Goal: Task Accomplishment & Management: Manage account settings

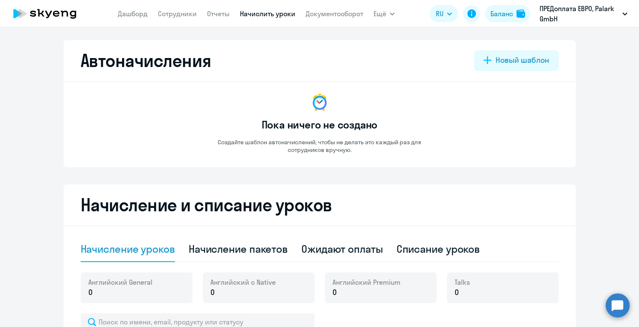
select select "10"
click at [134, 17] on link "Дашборд" at bounding box center [133, 13] width 30 height 9
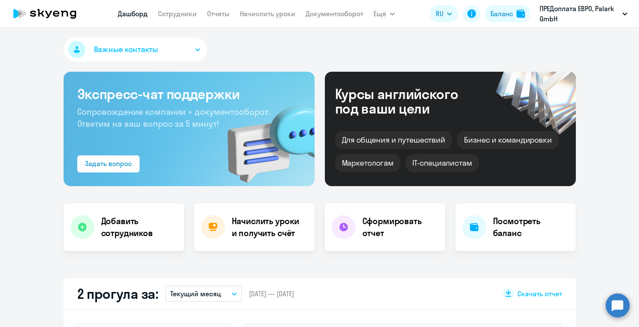
select select "30"
click at [525, 227] on h4 "Посмотреть баланс" at bounding box center [531, 227] width 76 height 24
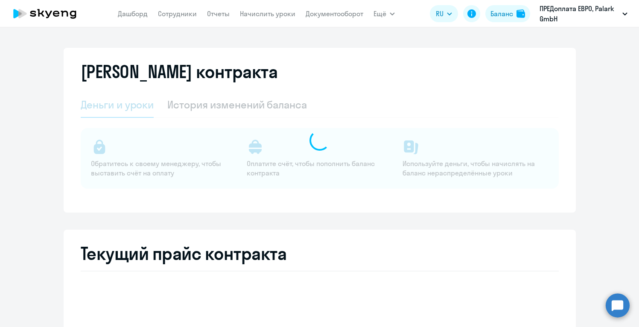
select select "english_adult_not_native_speaker"
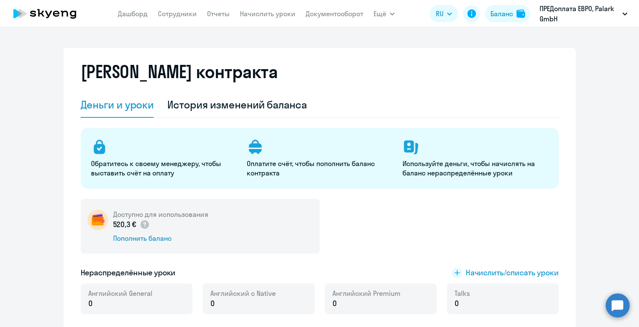
click at [174, 15] on link "Сотрудники" at bounding box center [177, 13] width 39 height 9
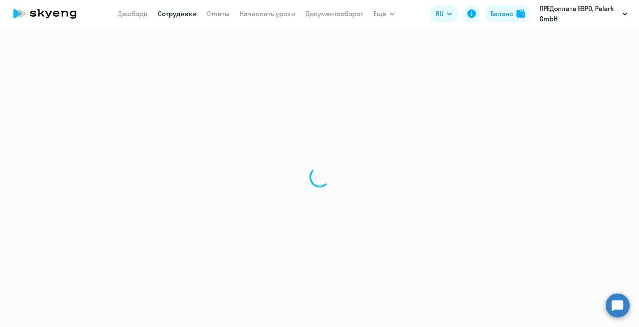
select select "30"
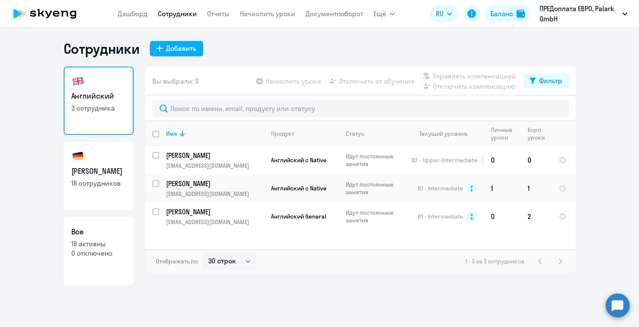
click at [101, 181] on p "18 сотрудников" at bounding box center [98, 182] width 55 height 9
select select "30"
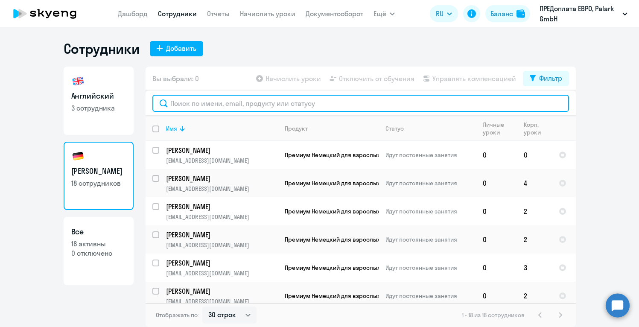
click at [256, 107] on input "text" at bounding box center [360, 103] width 417 height 17
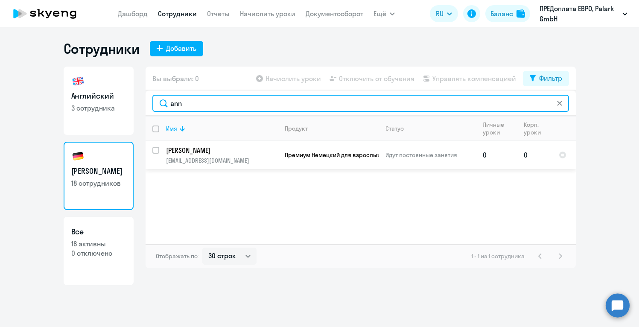
type input "ann"
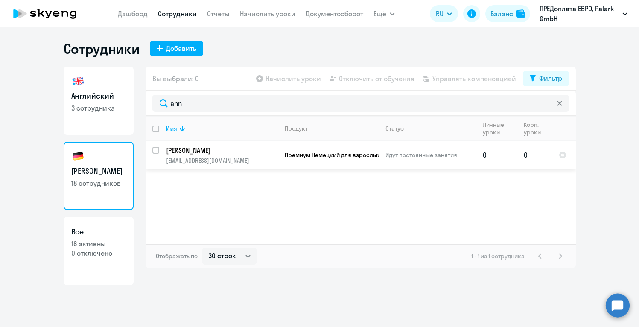
click at [209, 158] on p "[EMAIL_ADDRESS][DOMAIN_NAME]" at bounding box center [221, 161] width 111 height 8
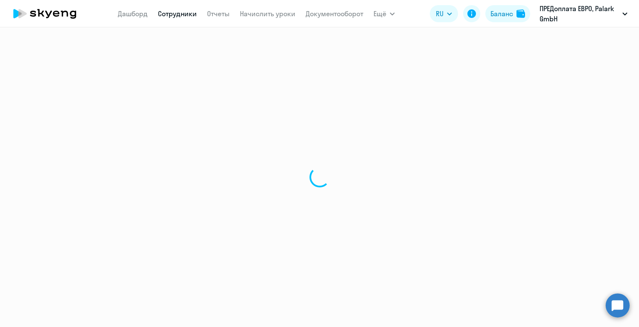
select select "german"
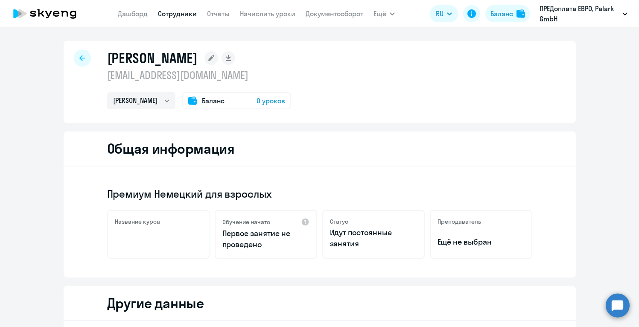
click at [292, 230] on p "Первое занятие не проведено" at bounding box center [265, 239] width 87 height 22
click at [260, 259] on div "Премиум Немецкий для взрослых Название курса Обучение начато Первое занятие не …" at bounding box center [320, 221] width 512 height 111
click at [281, 246] on p "Первое занятие не проведено" at bounding box center [265, 239] width 87 height 22
click at [492, 236] on div "Преподаватель Ещё не выбран" at bounding box center [481, 234] width 102 height 49
click at [203, 103] on span "Баланс" at bounding box center [213, 101] width 23 height 10
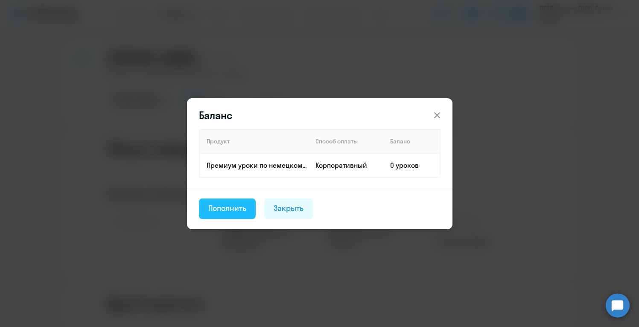
click at [229, 206] on div "Пополнить" at bounding box center [227, 208] width 38 height 11
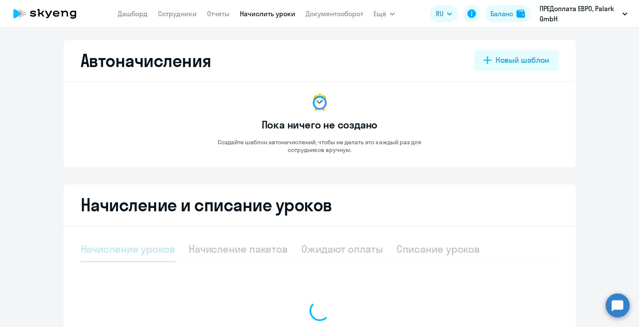
select select "10"
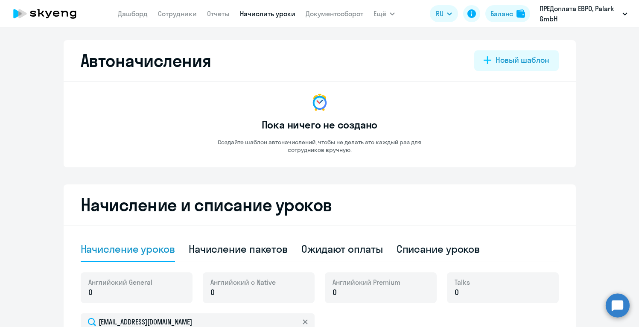
click at [366, 184] on div "Автоначисления Новый шаблон Пока ничего не создано Создайте шаблон автоначислен…" at bounding box center [320, 273] width 512 height 467
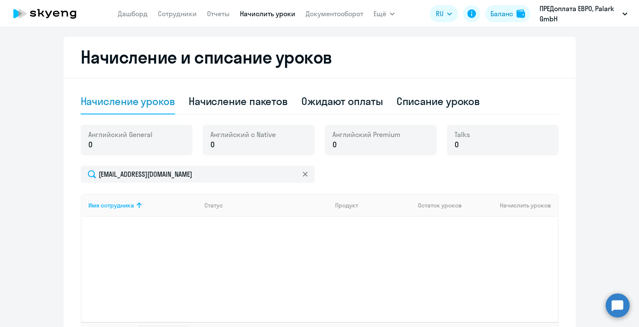
scroll to position [154, 0]
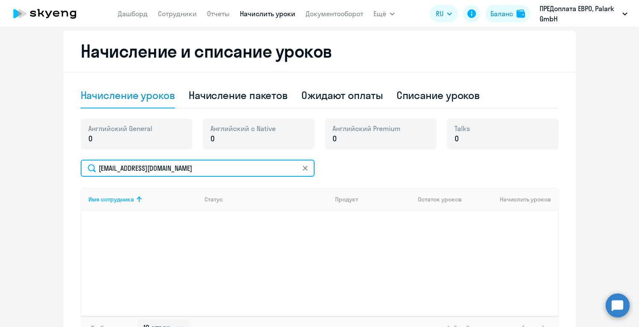
click at [196, 169] on input "[EMAIL_ADDRESS][DOMAIN_NAME]" at bounding box center [198, 168] width 234 height 17
click at [92, 169] on input "[EMAIL_ADDRESS][DOMAIN_NAME]" at bounding box center [198, 168] width 234 height 17
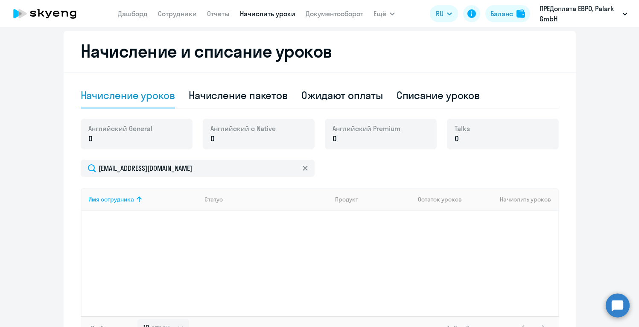
click at [249, 266] on div "Имя сотрудника Статус Продукт Остаток уроков Начислить уроков" at bounding box center [320, 252] width 478 height 128
click at [281, 201] on div "Статус" at bounding box center [266, 200] width 124 height 8
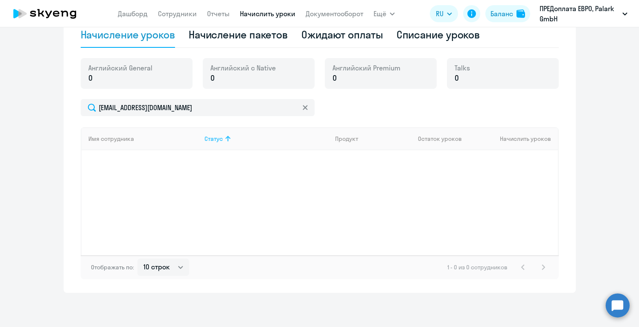
scroll to position [197, 0]
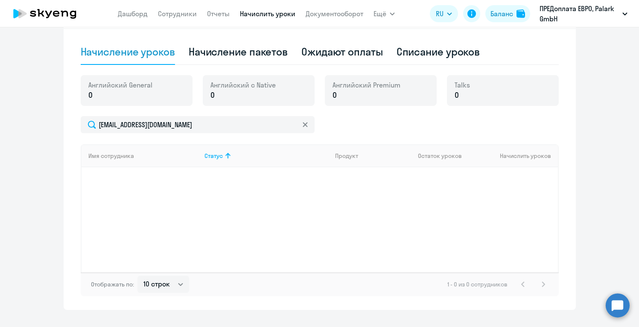
click at [142, 97] on p "0" at bounding box center [120, 95] width 64 height 11
click at [242, 88] on span "Английский с Native" at bounding box center [242, 84] width 65 height 9
click at [388, 102] on div "Английский Premium 0" at bounding box center [381, 90] width 112 height 31
click at [490, 85] on div "Talks 0" at bounding box center [503, 90] width 112 height 31
click at [221, 155] on div "Статус" at bounding box center [213, 156] width 18 height 8
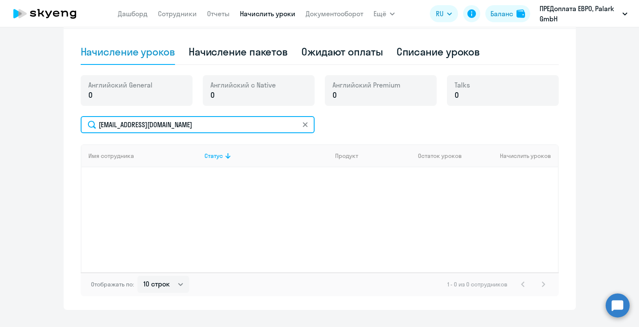
click at [191, 125] on input "[EMAIL_ADDRESS][DOMAIN_NAME]" at bounding box center [198, 124] width 234 height 17
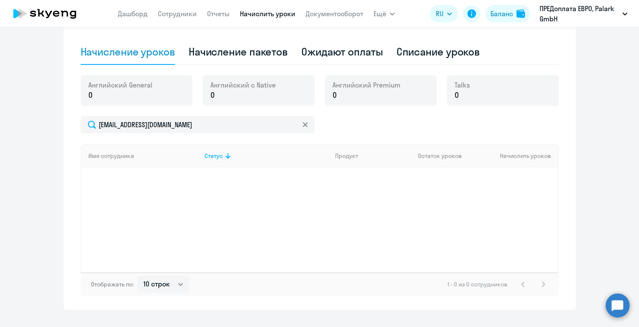
click at [388, 178] on div "Имя сотрудника Статус Продукт Остаток уроков Начислить уроков" at bounding box center [320, 208] width 478 height 128
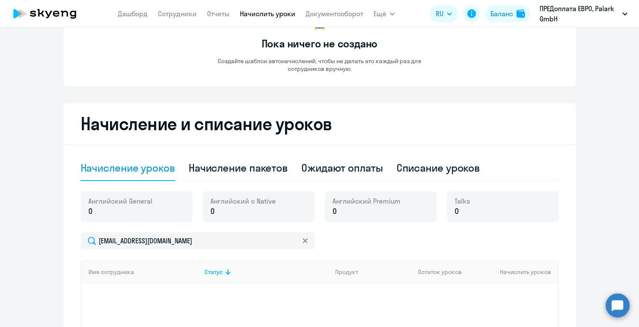
scroll to position [85, 0]
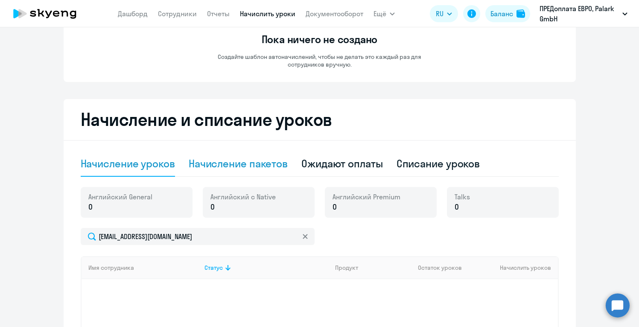
click at [282, 164] on div "Начисление пакетов" at bounding box center [238, 164] width 99 height 14
select select "10"
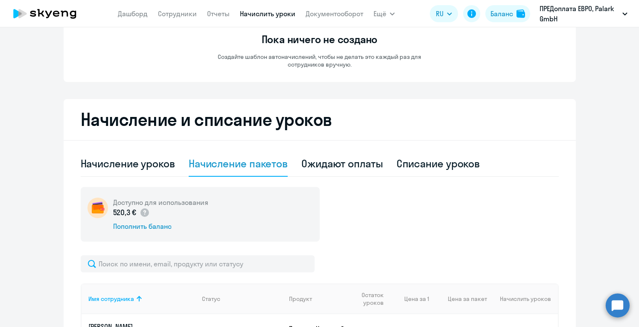
click at [356, 206] on div "Доступно для использования 520,3 € Пополнить баланс" at bounding box center [320, 214] width 478 height 55
click at [339, 219] on div "Доступно для использования 520,3 € Пополнить баланс" at bounding box center [320, 214] width 478 height 55
click at [444, 208] on div "Доступно для использования 520,3 € Пополнить баланс" at bounding box center [320, 214] width 478 height 55
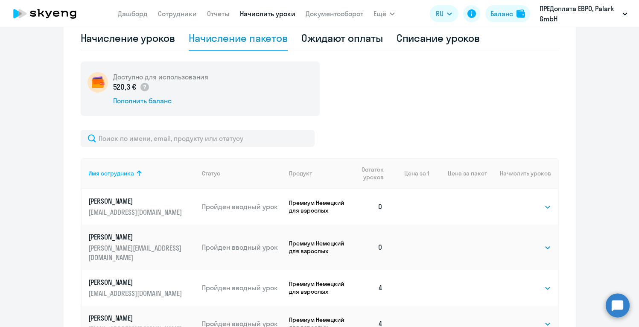
scroll to position [222, 0]
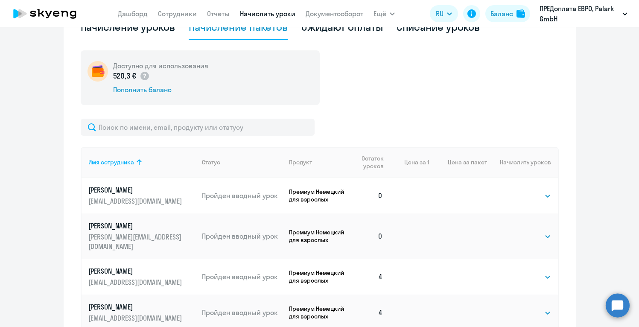
click at [126, 190] on p "[PERSON_NAME]" at bounding box center [136, 189] width 96 height 9
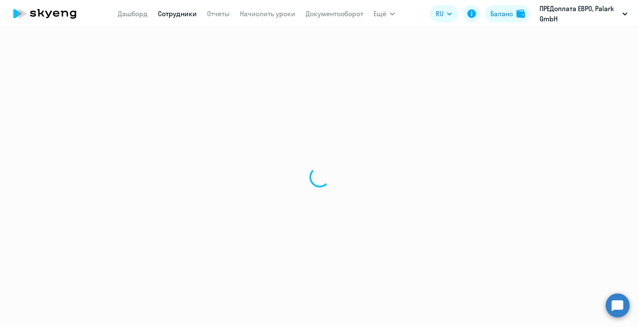
select select "german"
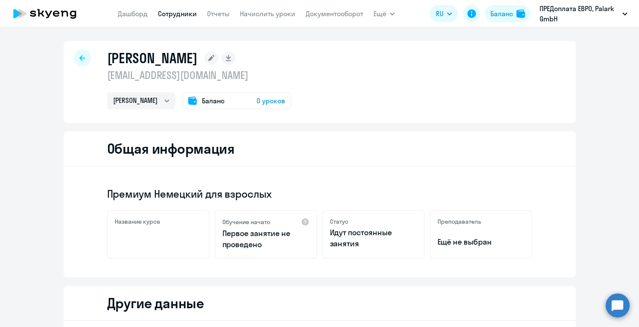
click at [137, 225] on h5 "Название курса" at bounding box center [137, 222] width 45 height 8
click at [169, 225] on div "Название курса" at bounding box center [158, 222] width 87 height 8
click at [252, 291] on div "Другие данные" at bounding box center [320, 303] width 512 height 35
click at [262, 99] on span "0 уроков" at bounding box center [271, 101] width 29 height 10
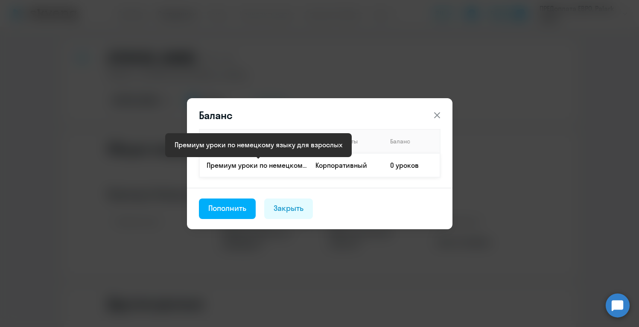
click at [267, 169] on p "Премиум уроки по немецкому языку для взрослых" at bounding box center [258, 165] width 102 height 9
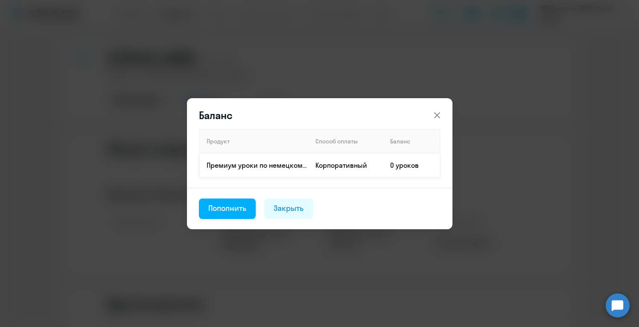
click at [403, 162] on td "0 уроков" at bounding box center [411, 165] width 57 height 24
click at [372, 208] on footer "Пополнить Закрыть" at bounding box center [320, 208] width 266 height 41
click at [438, 116] on icon at bounding box center [437, 115] width 6 height 6
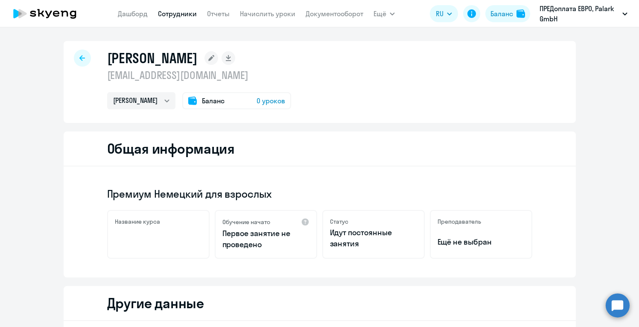
click at [202, 100] on span "Баланс" at bounding box center [213, 101] width 23 height 10
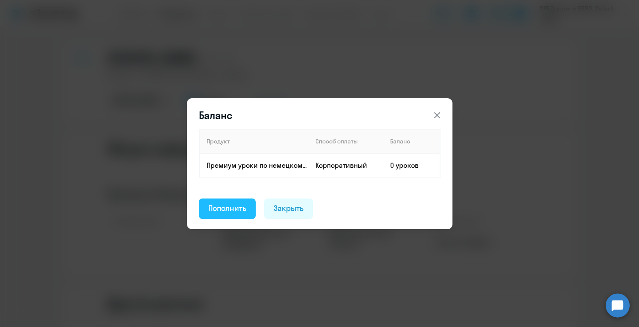
click at [220, 212] on div "Пополнить" at bounding box center [227, 208] width 38 height 11
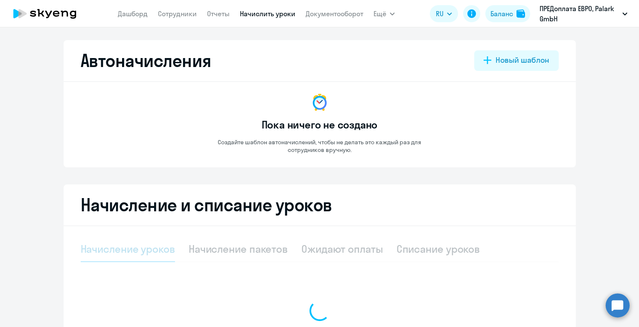
select select "10"
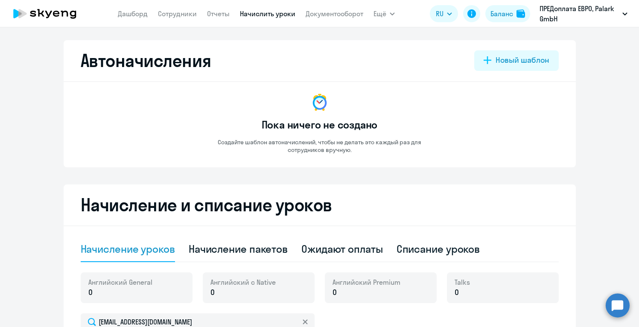
click at [460, 176] on div "Автоначисления Новый шаблон Пока ничего не создано Создайте шаблон автоначислен…" at bounding box center [320, 273] width 512 height 467
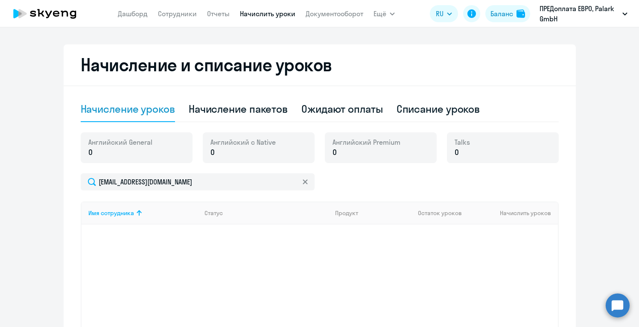
scroll to position [112, 0]
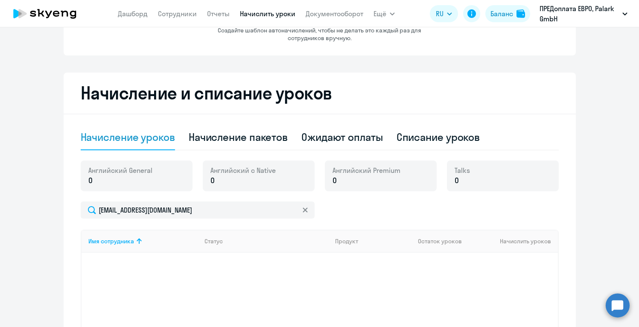
click at [269, 181] on p "0" at bounding box center [242, 180] width 65 height 11
click at [276, 181] on div "Английский с Native 0" at bounding box center [259, 176] width 112 height 31
click at [173, 172] on div "Английский General 0" at bounding box center [137, 176] width 112 height 31
click at [233, 135] on div "Начисление пакетов" at bounding box center [238, 137] width 99 height 14
select select "10"
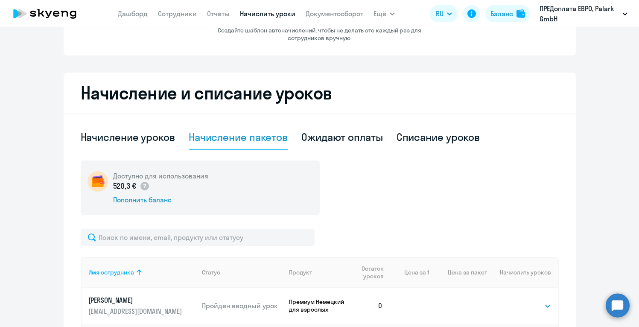
click at [417, 189] on div "Доступно для использования 520,3 € Пополнить баланс" at bounding box center [320, 188] width 478 height 55
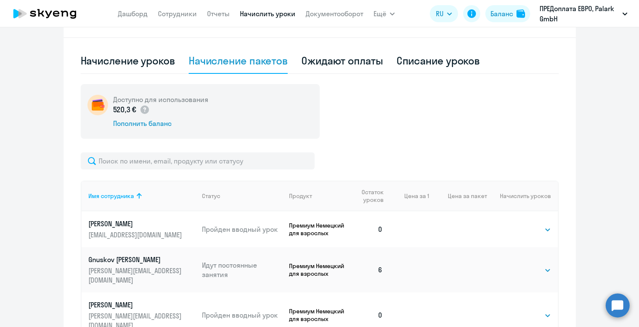
scroll to position [197, 0]
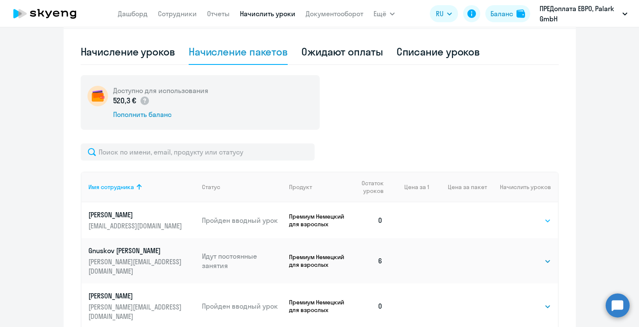
click at [532, 221] on select "Выбрать 4 8 16 32 64 96 128" at bounding box center [533, 221] width 35 height 10
select select "8"
click at [516, 216] on select "Выбрать 4 8 16 32 64 96 128" at bounding box center [533, 221] width 35 height 10
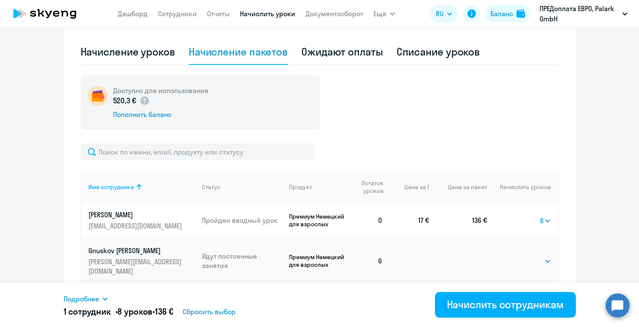
click at [581, 218] on ng-component "Автоначисления Новый шаблон Пока ничего не создано Создайте шаблон автоначислен…" at bounding box center [319, 221] width 639 height 756
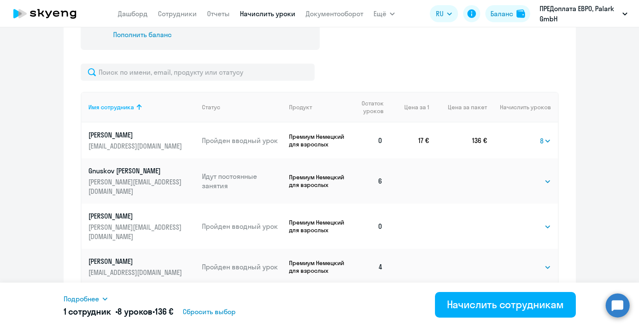
scroll to position [283, 0]
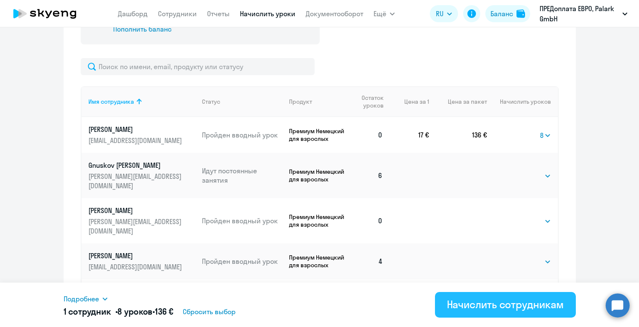
click at [471, 304] on div "Начислить сотрудникам" at bounding box center [505, 305] width 117 height 14
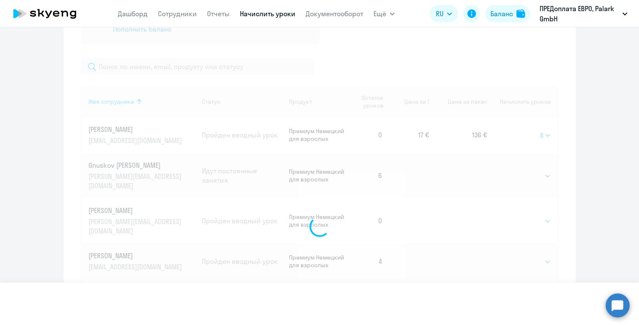
select select
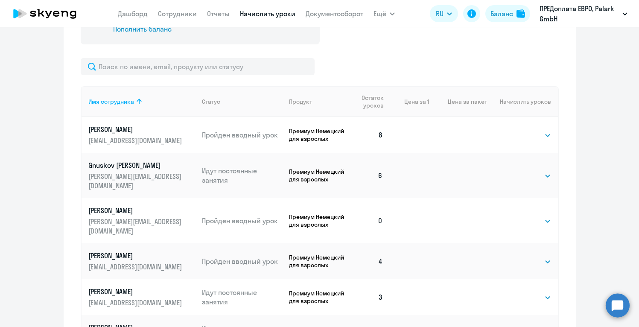
click at [384, 55] on div "Доступно для использования 384,3 € Пополнить баланс Имя сотрудника Статус Проду…" at bounding box center [320, 245] width 478 height 510
